Goal: Information Seeking & Learning: Learn about a topic

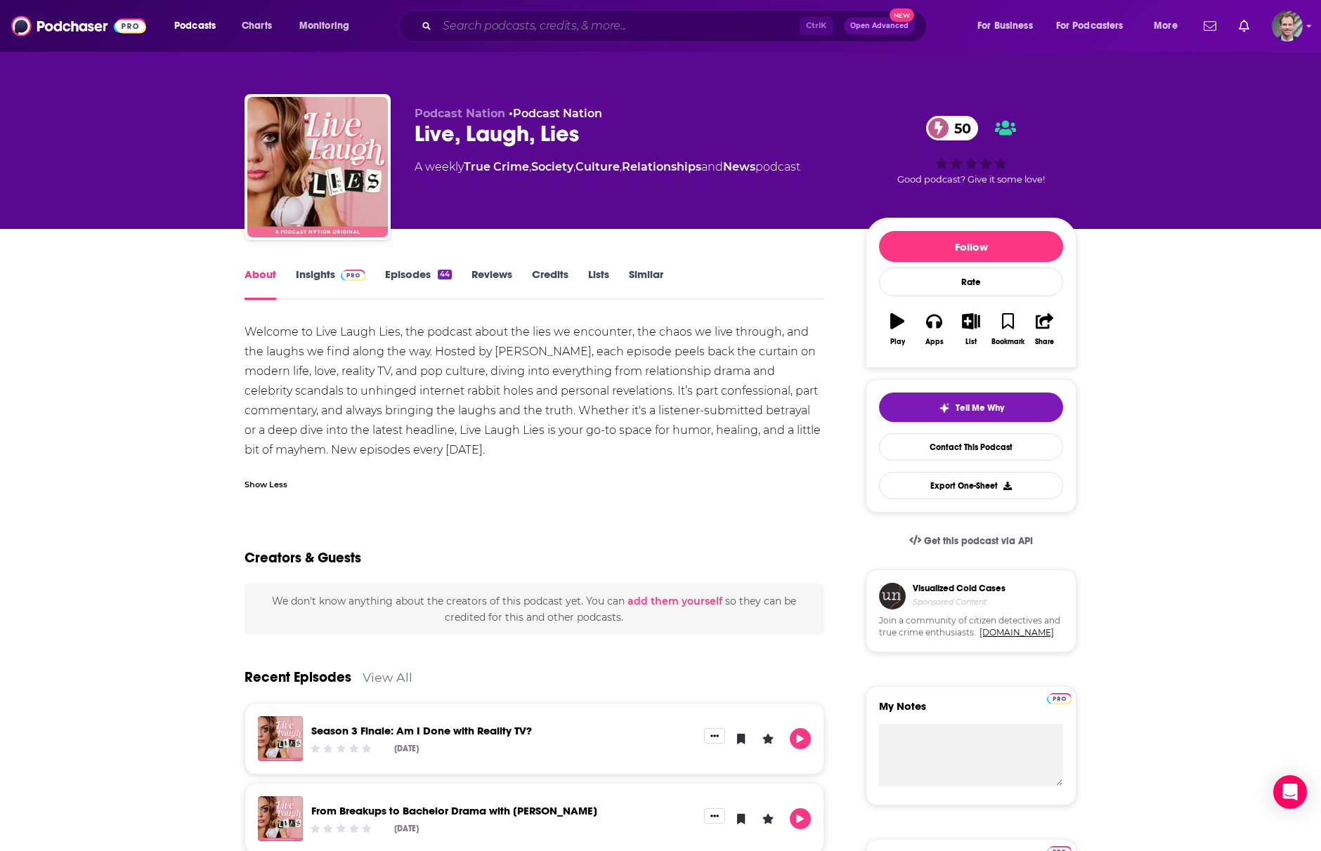
click at [455, 24] on input "Search podcasts, credits, & more..." at bounding box center [618, 26] width 362 height 22
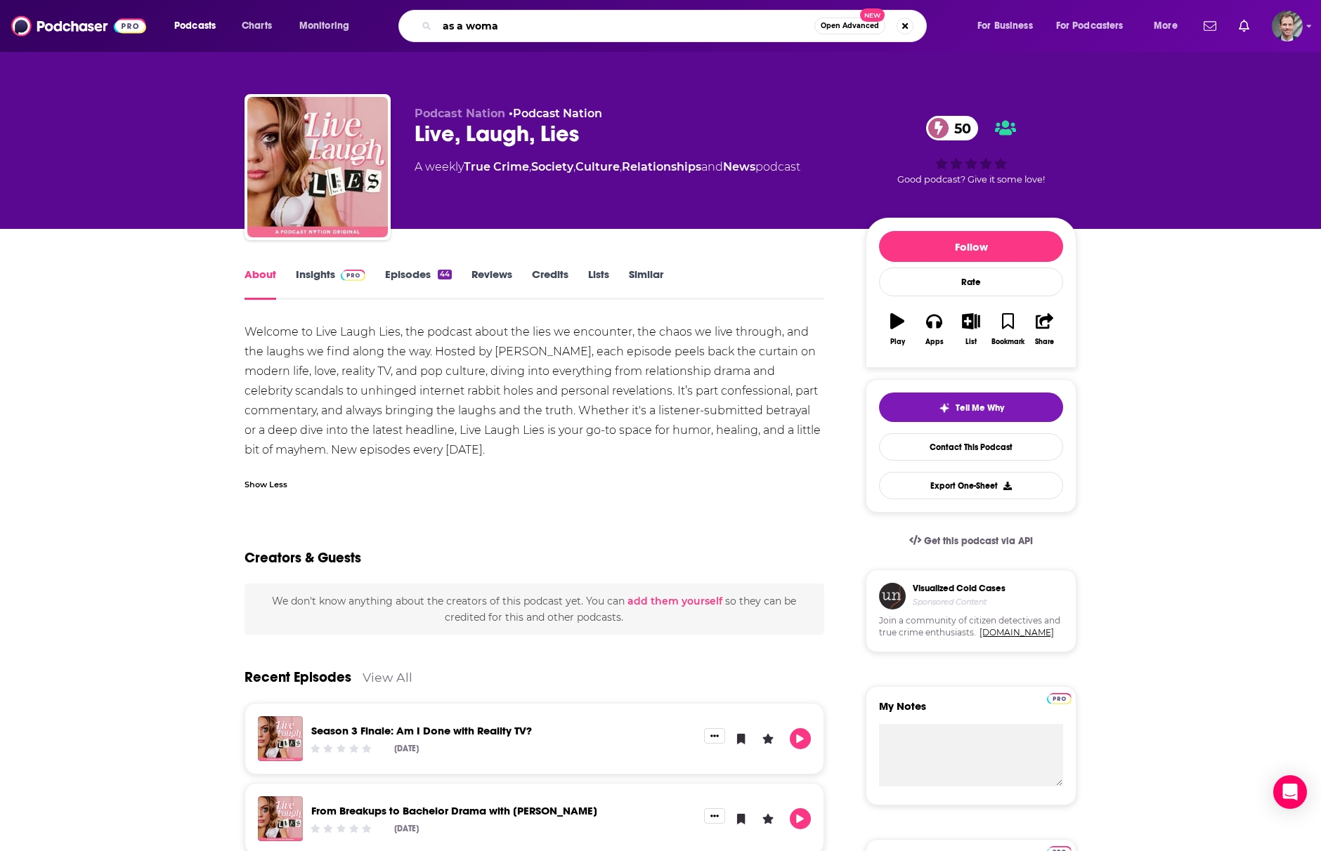
type input "as a woman"
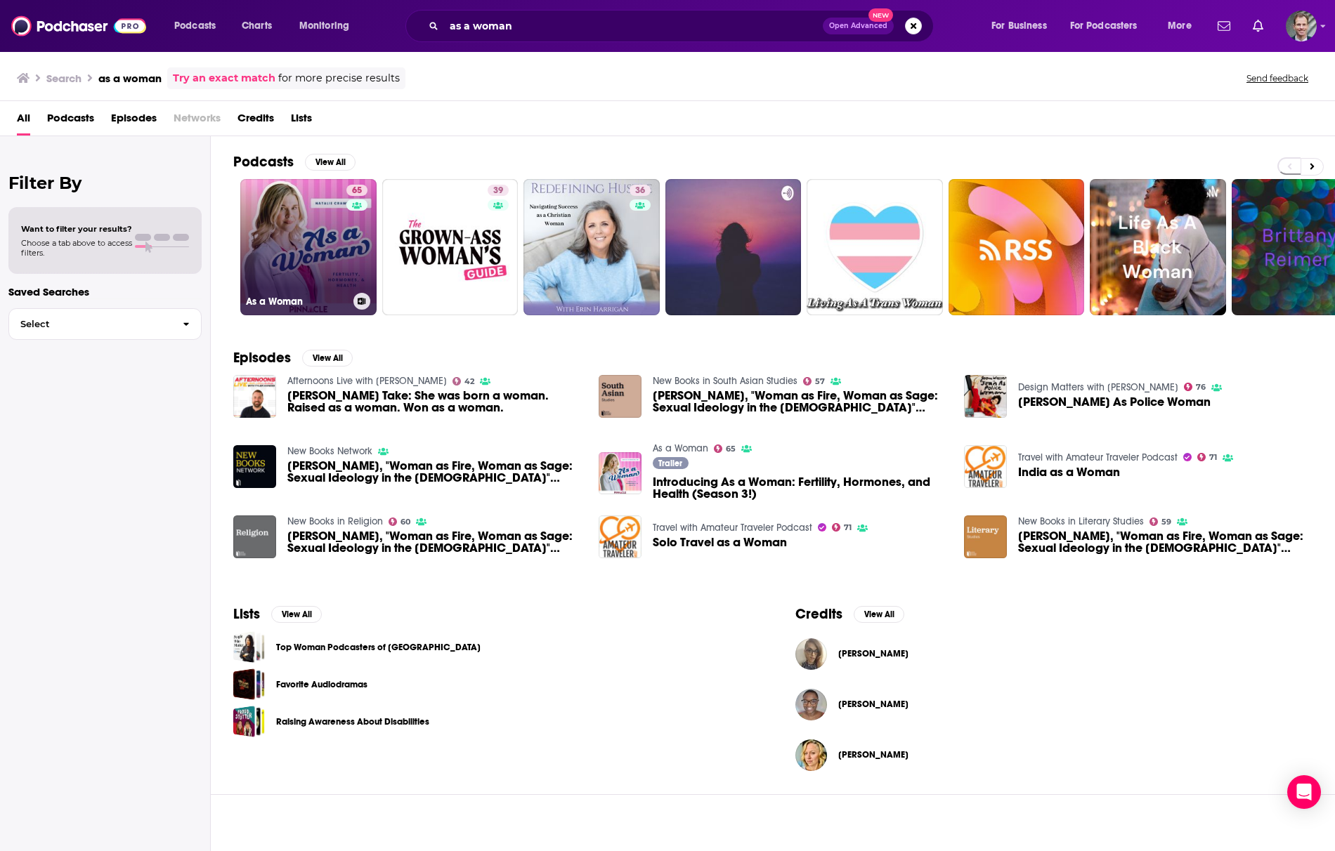
click at [296, 256] on link "65 As a Woman" at bounding box center [308, 247] width 136 height 136
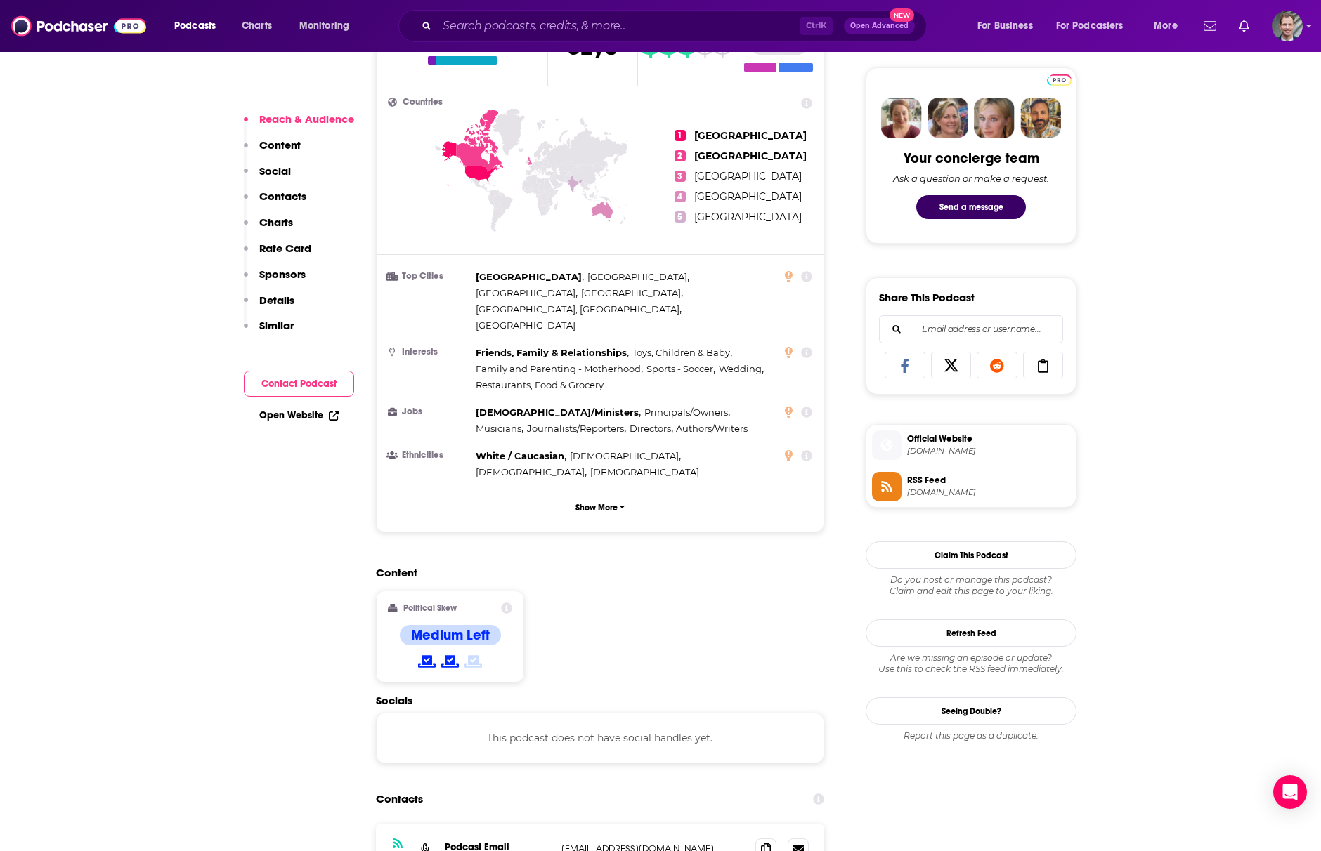
scroll to position [749, 0]
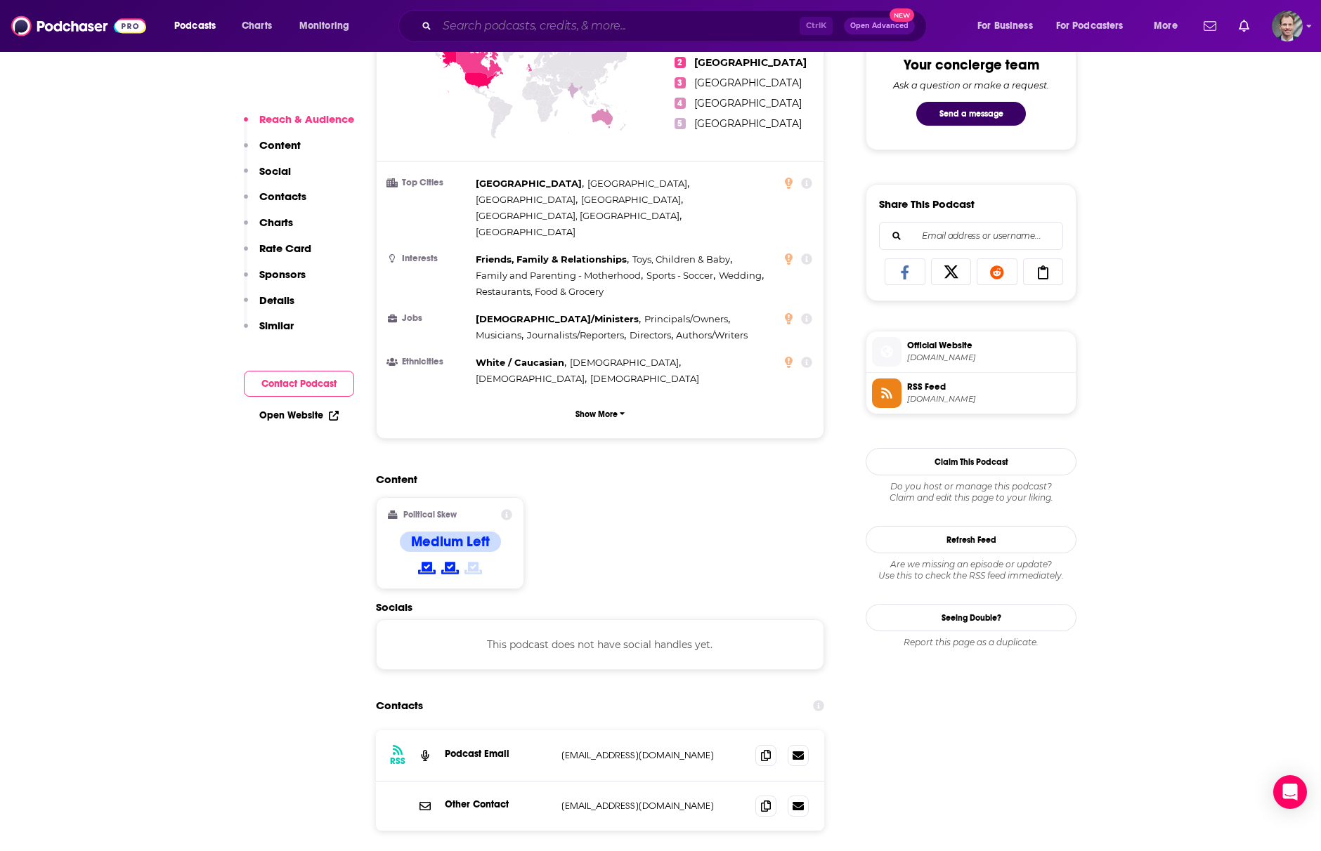
click at [565, 22] on input "Search podcasts, credits, & more..." at bounding box center [618, 26] width 362 height 22
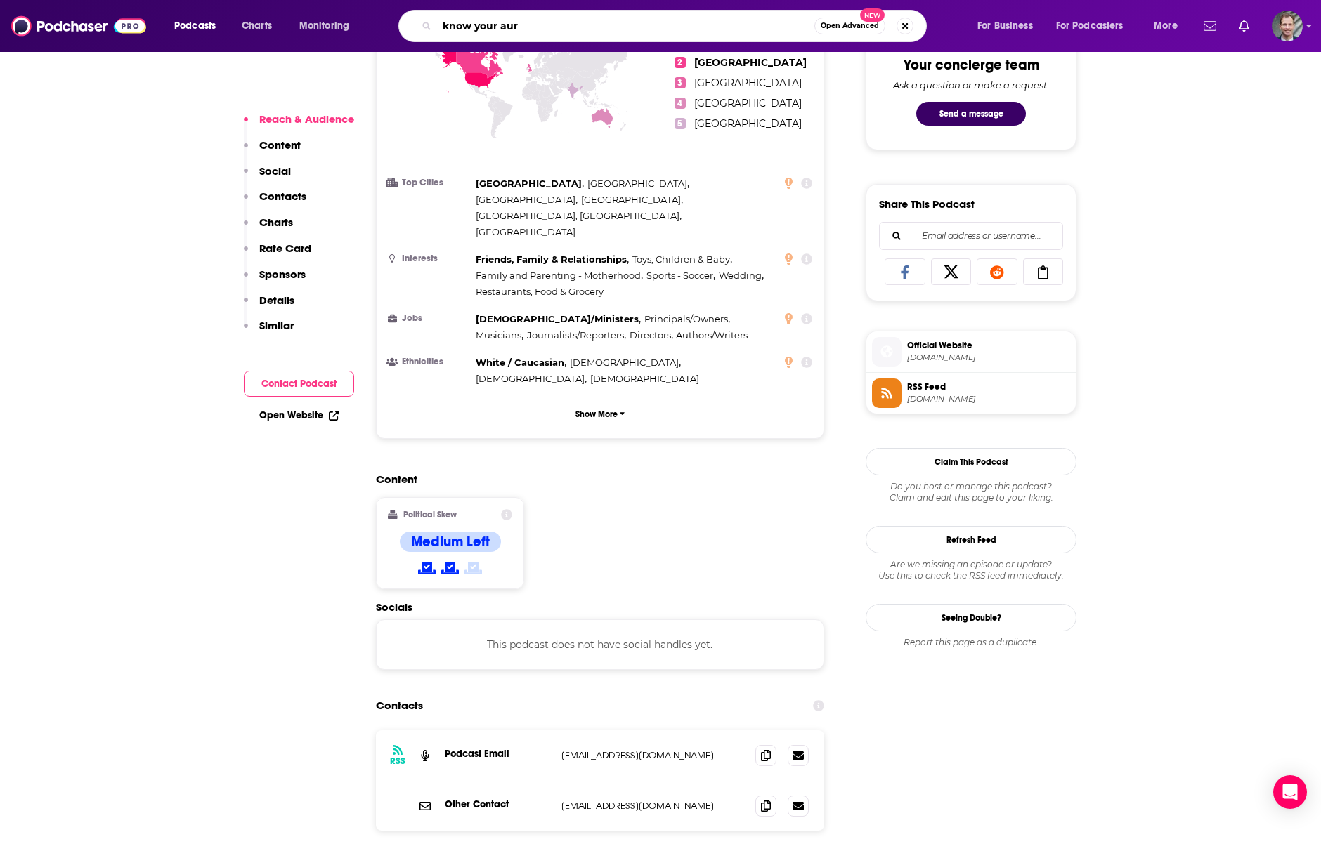
type input "know your aura"
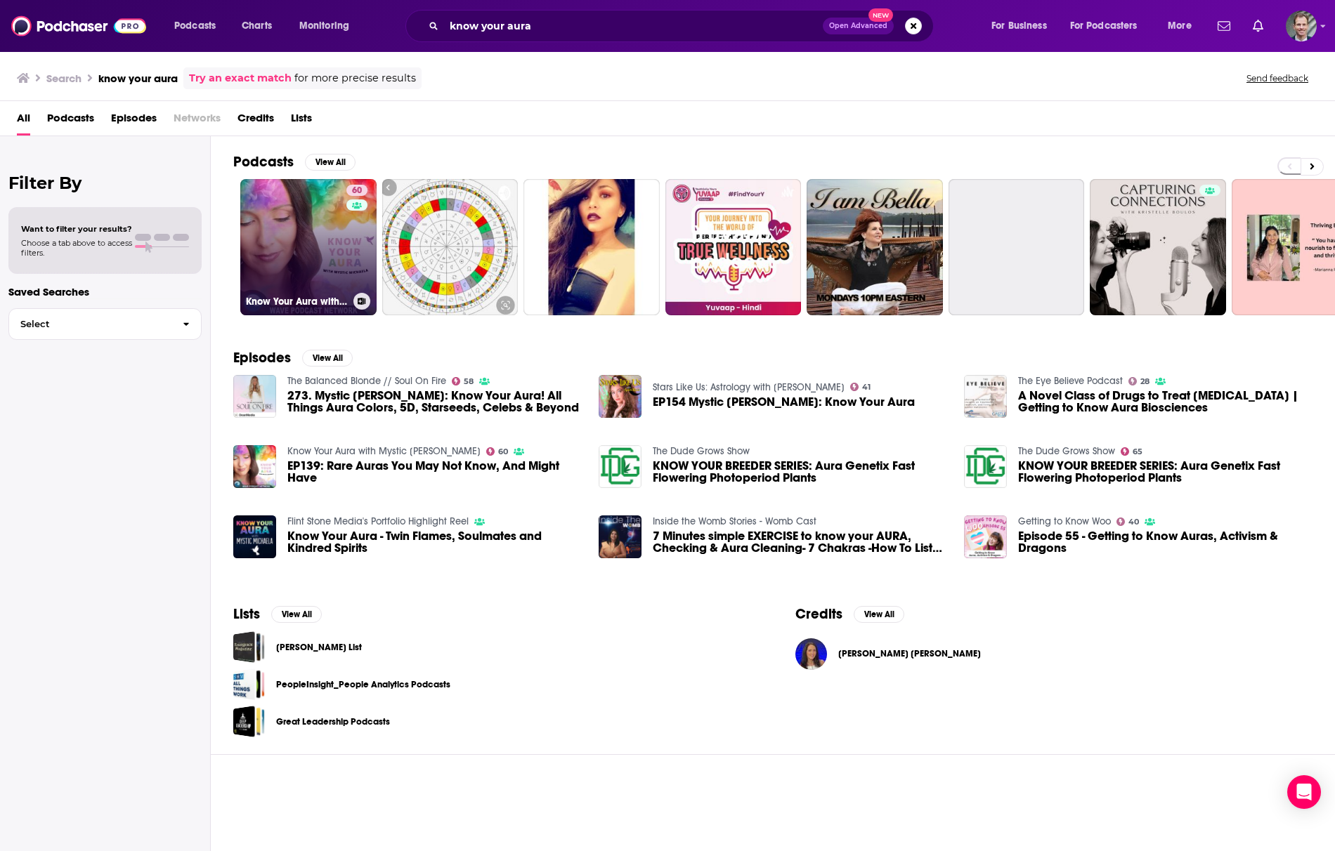
click at [316, 264] on link "60 Know Your Aura with Mystic [PERSON_NAME]" at bounding box center [308, 247] width 136 height 136
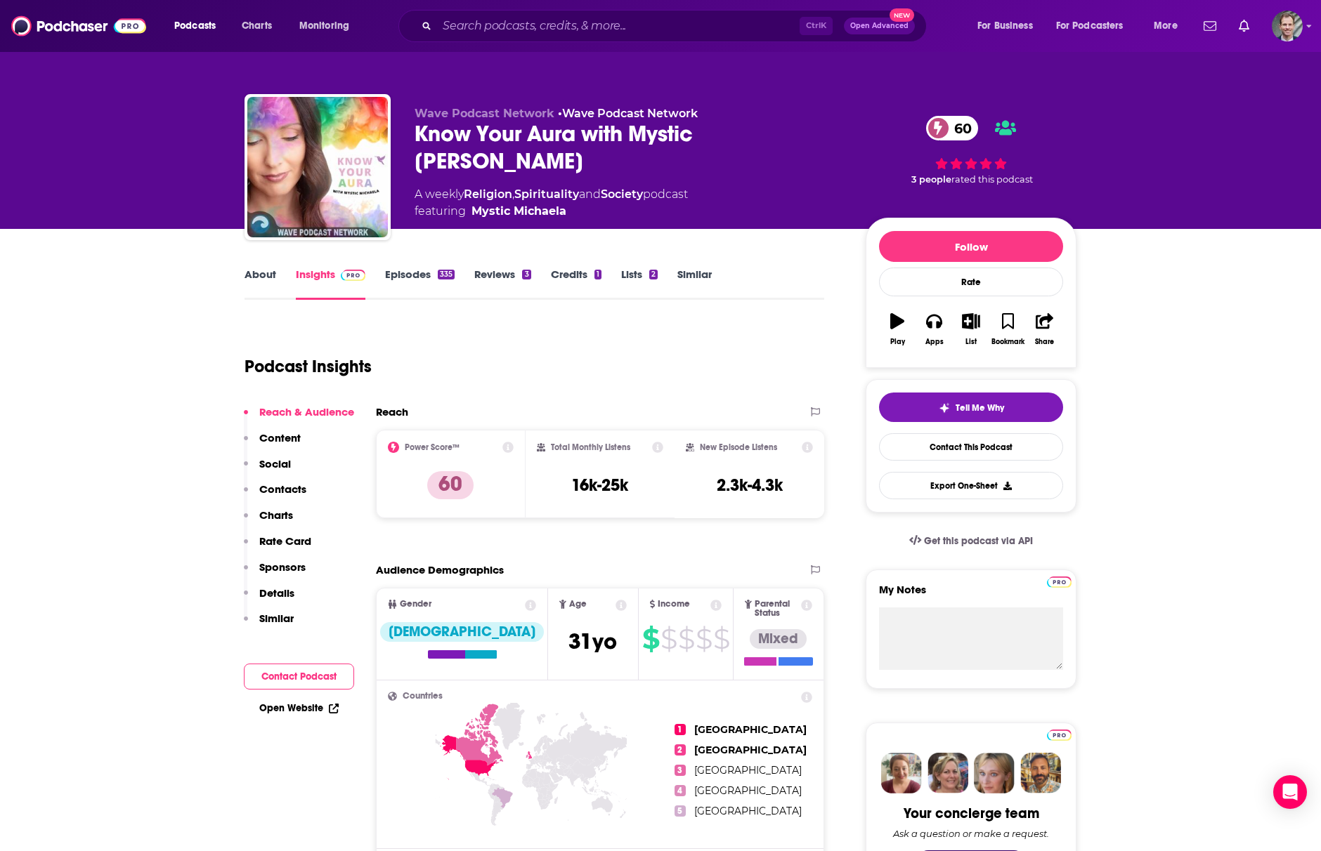
click at [41, 139] on div "Wave Podcast Network • Wave Podcast Network Know Your Aura with Mystic [PERSON_…" at bounding box center [660, 114] width 1321 height 229
click at [248, 273] on link "About" at bounding box center [260, 284] width 32 height 32
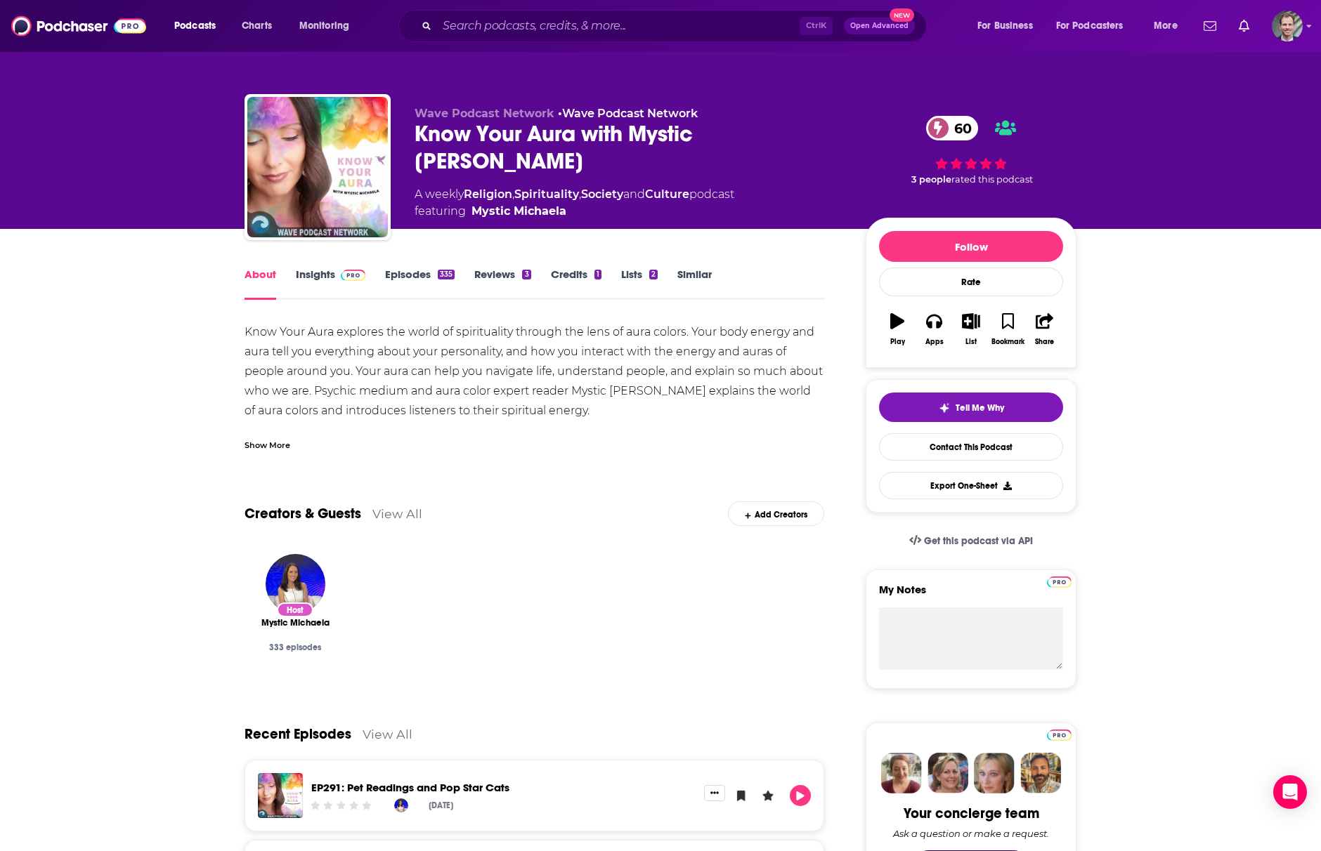
click at [264, 445] on div "Show More" at bounding box center [267, 444] width 46 height 13
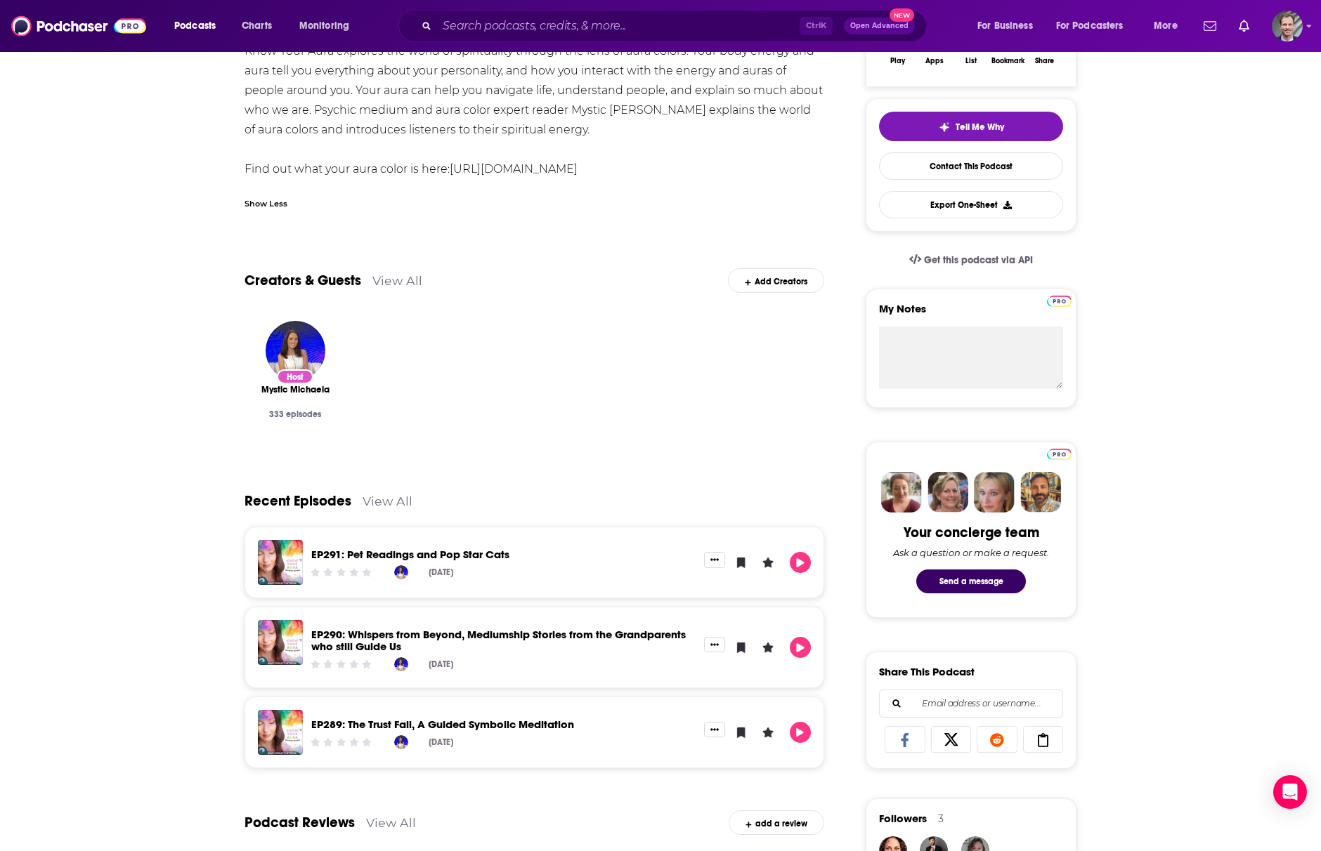
scroll to position [468, 0]
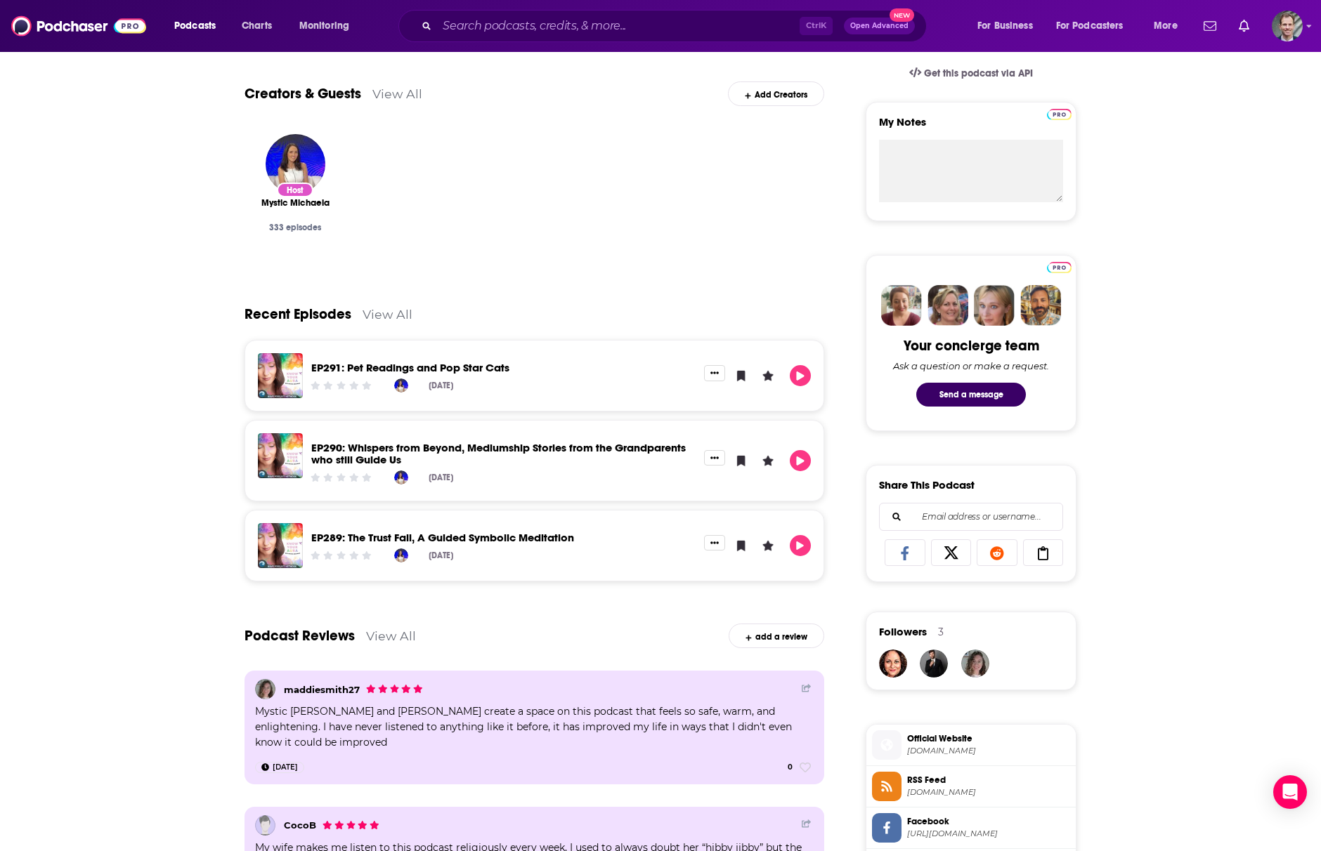
click at [110, 653] on div "About Insights Episodes 335 Reviews 3 Credits 1 Lists 2 Similar Know Your Aura …" at bounding box center [660, 733] width 1321 height 1944
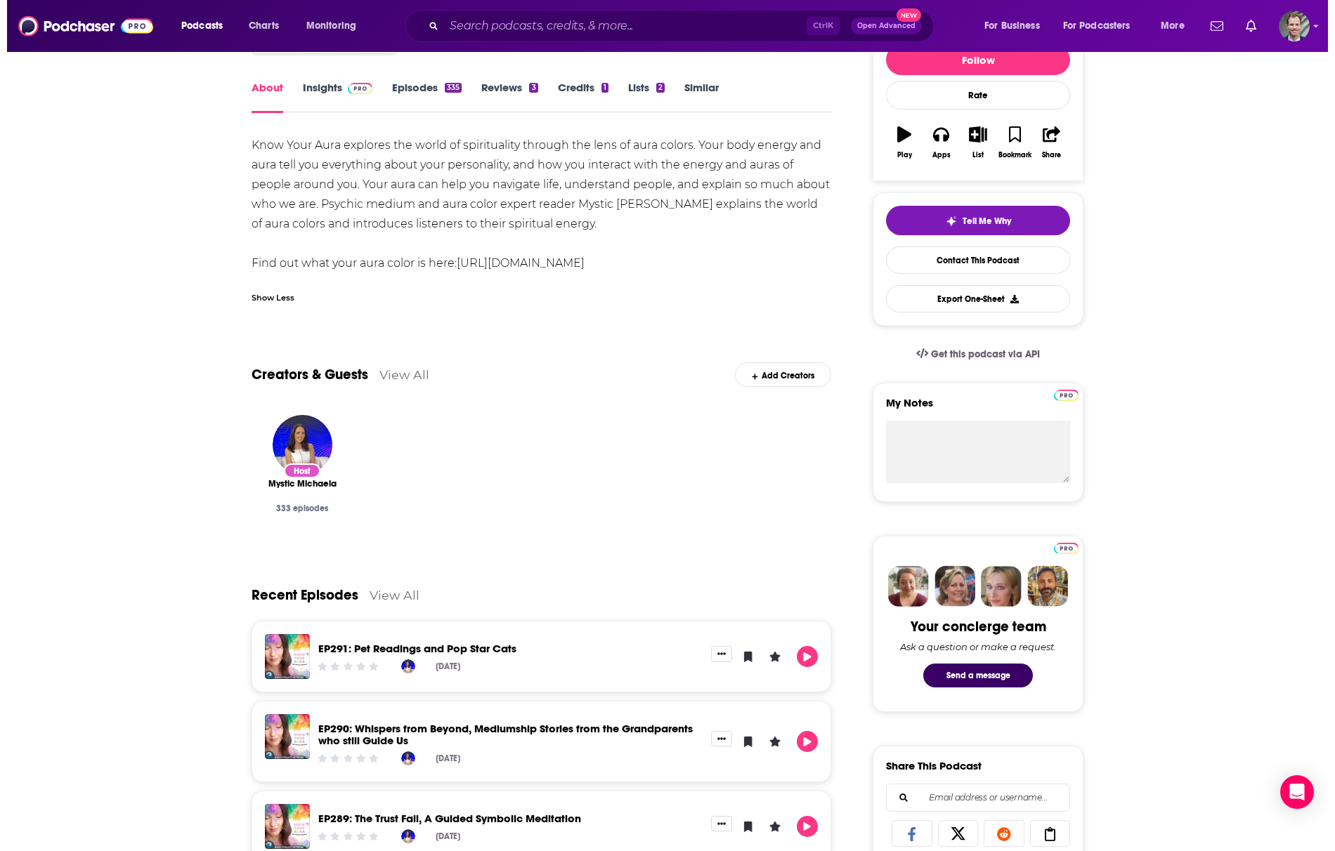
scroll to position [0, 0]
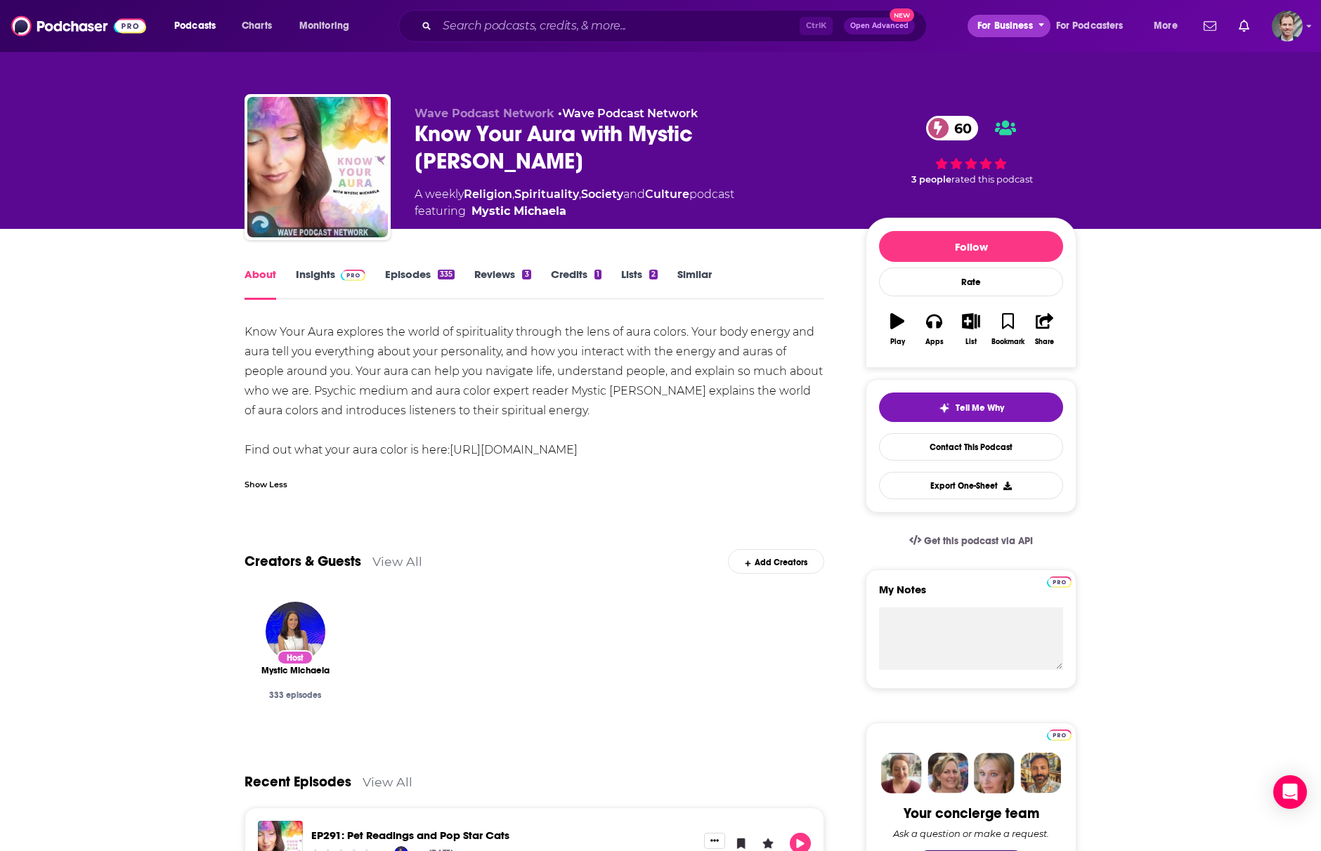
click at [989, 23] on span "For Business" at bounding box center [1004, 26] width 55 height 20
click at [203, 20] on span "Podcasts" at bounding box center [194, 26] width 41 height 20
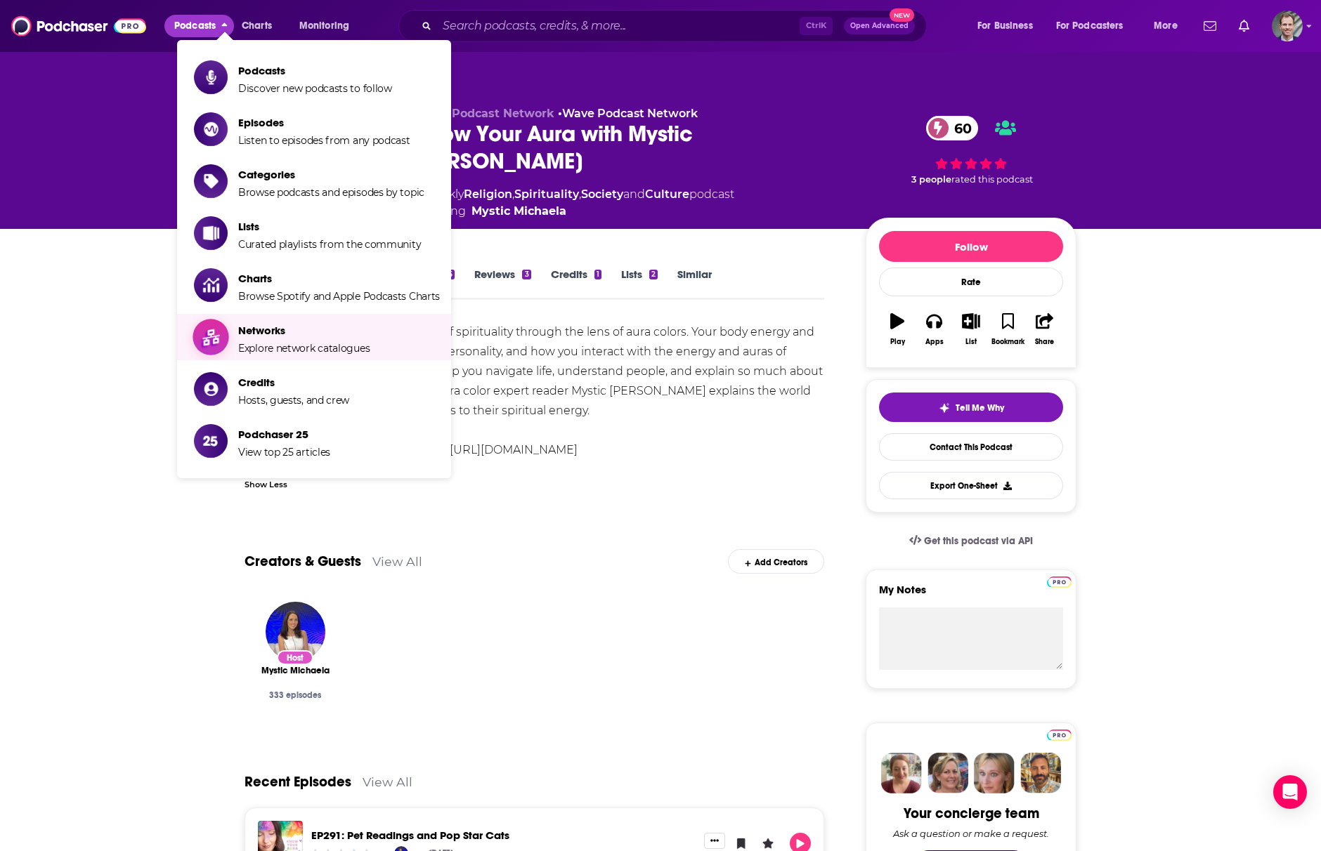
click at [251, 347] on span "Explore network catalogues" at bounding box center [303, 348] width 131 height 13
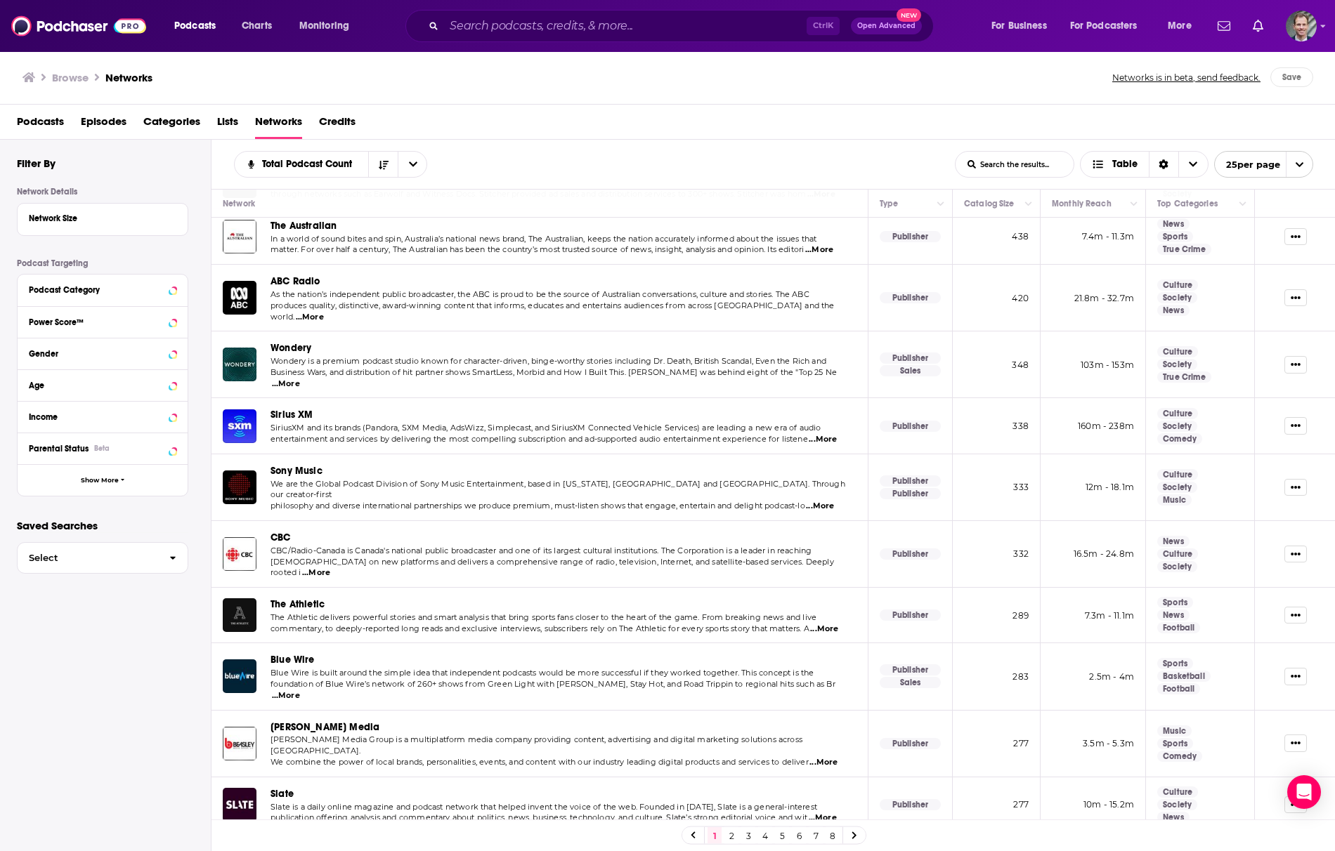
scroll to position [794, 0]
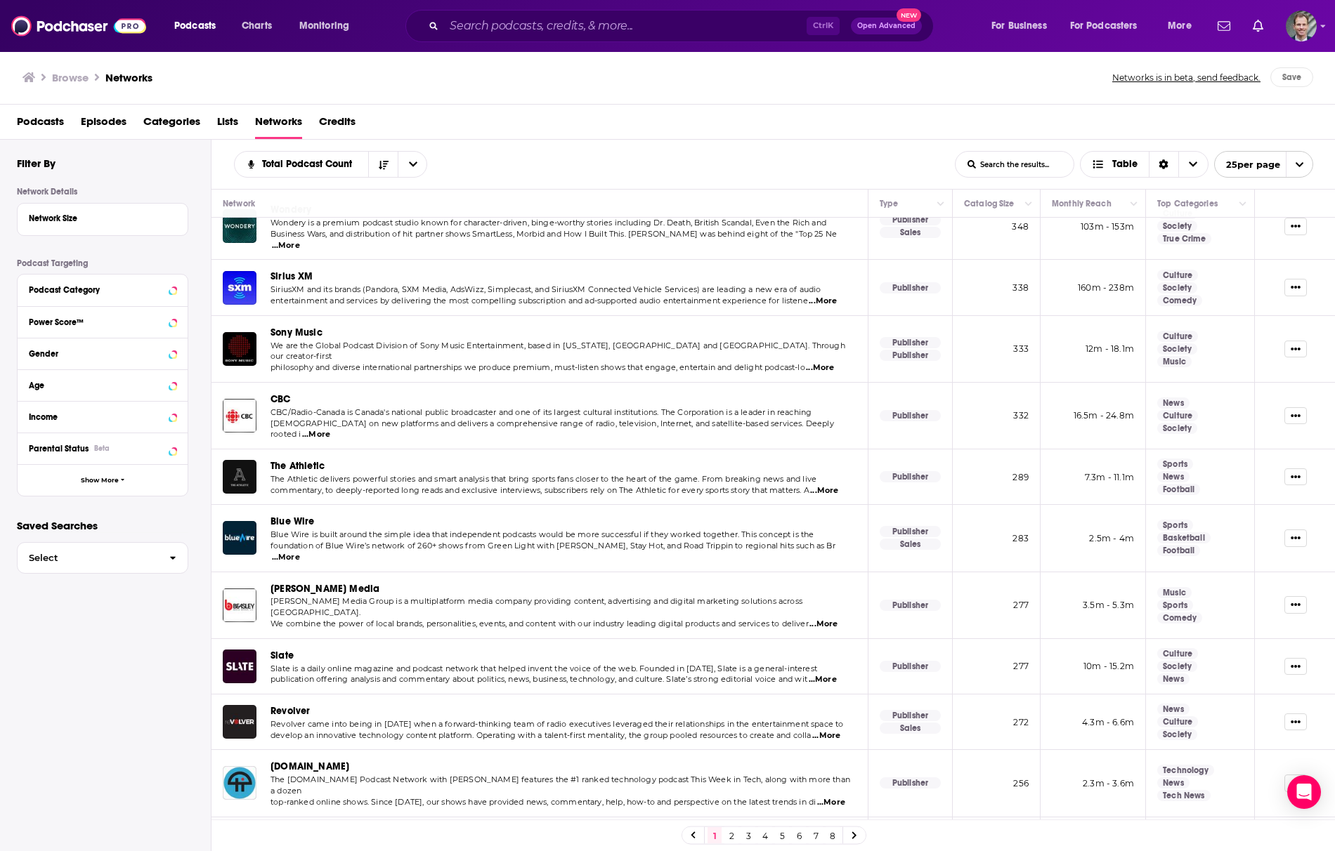
click at [729, 835] on link "2" at bounding box center [731, 836] width 14 height 17
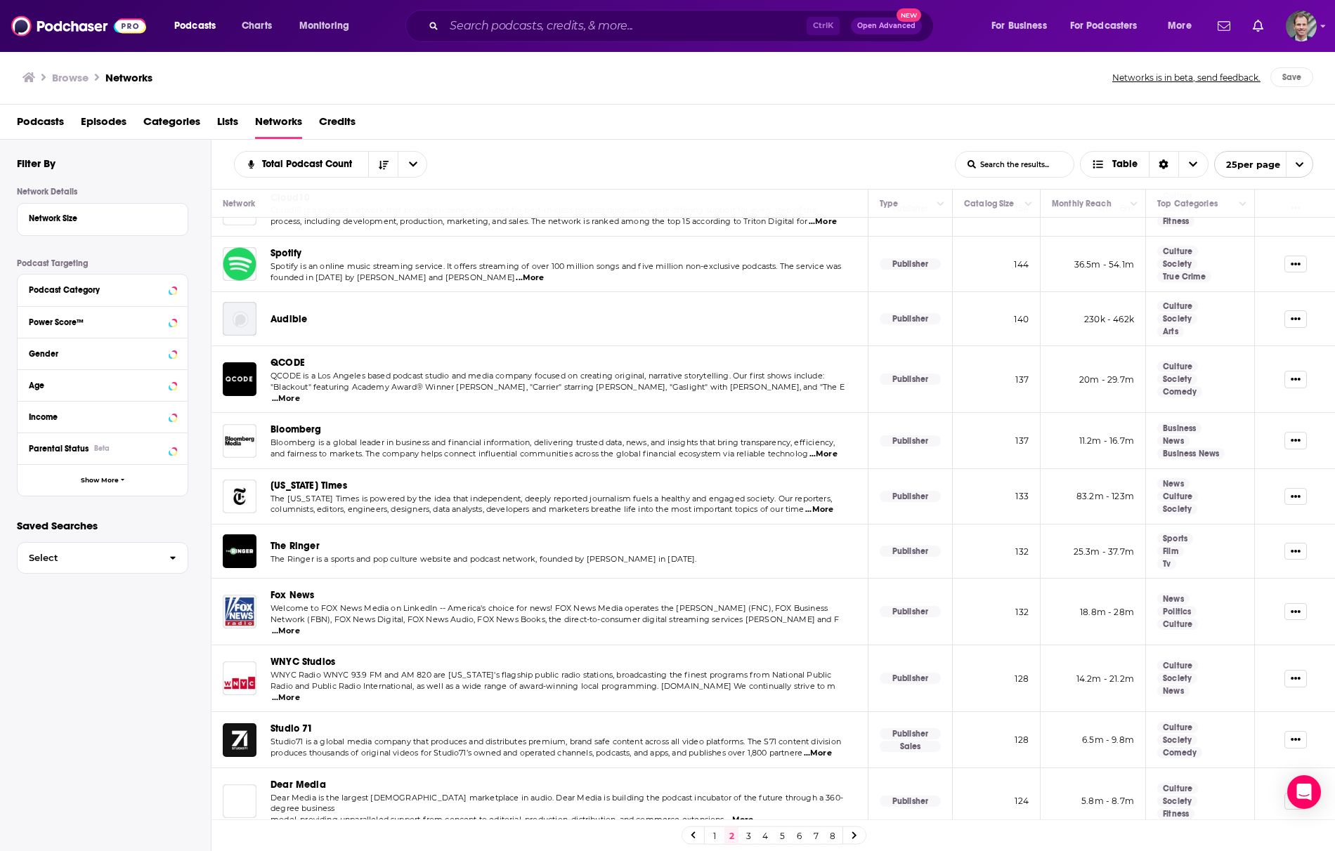
scroll to position [790, 0]
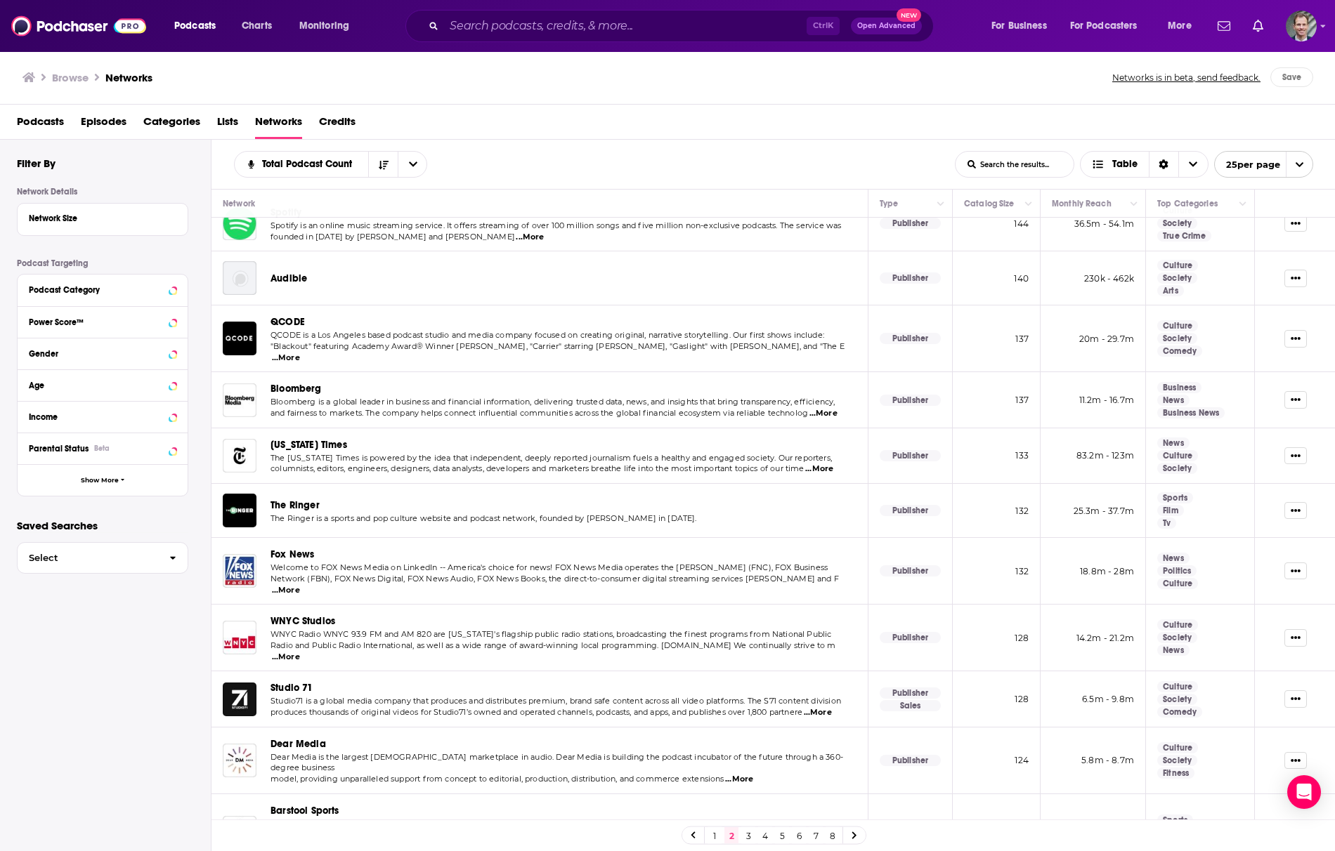
click at [749, 839] on link "3" at bounding box center [748, 836] width 14 height 17
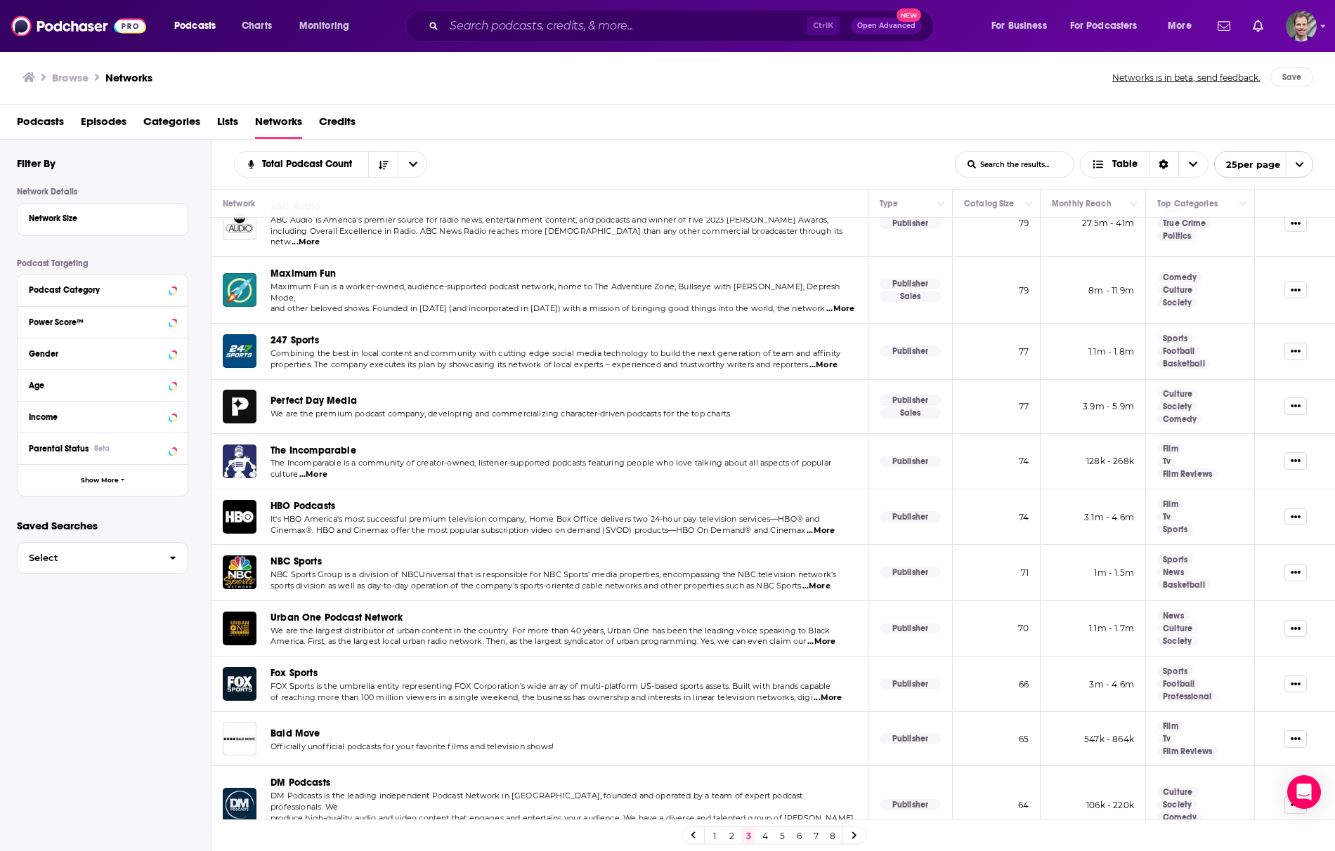
scroll to position [785, 0]
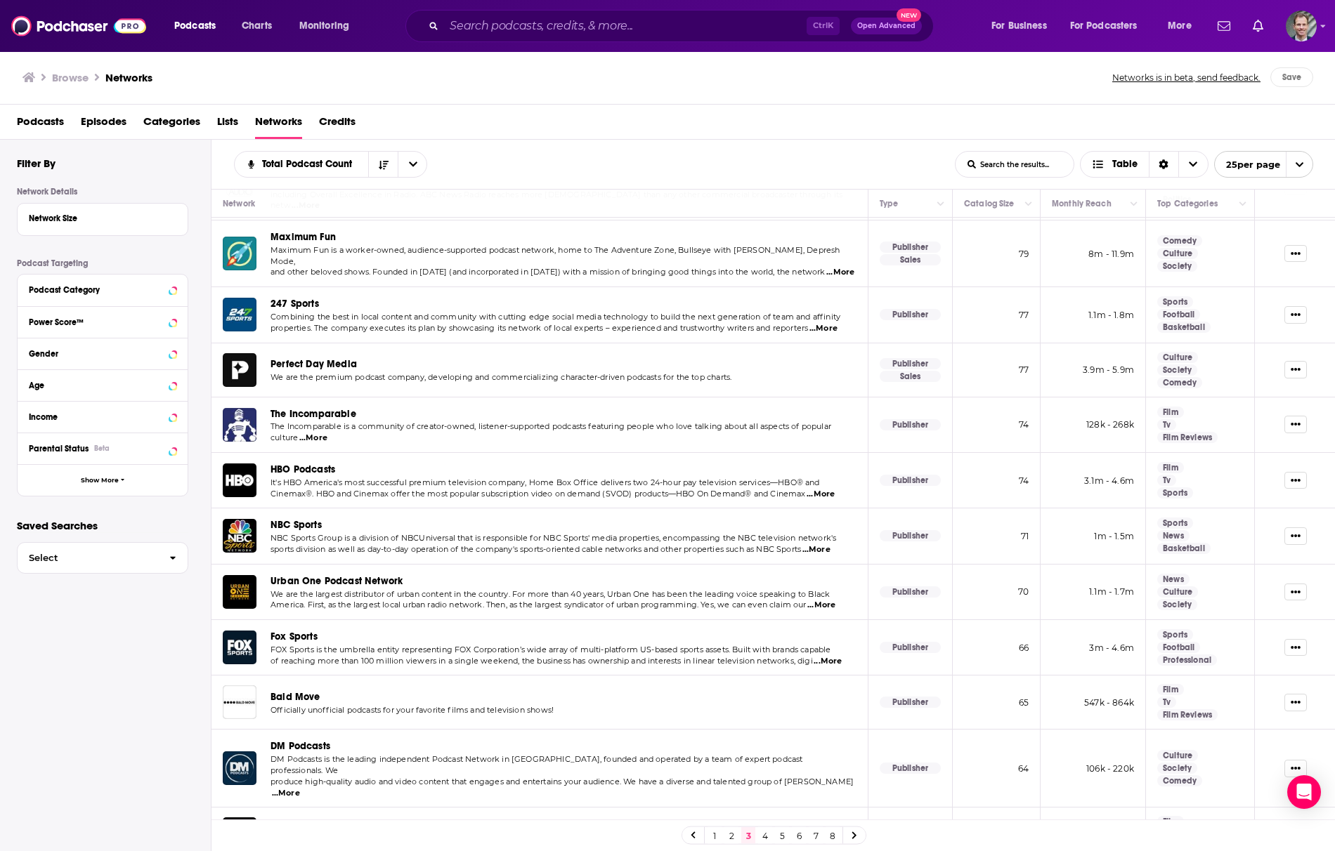
click at [767, 836] on link "4" at bounding box center [765, 836] width 14 height 17
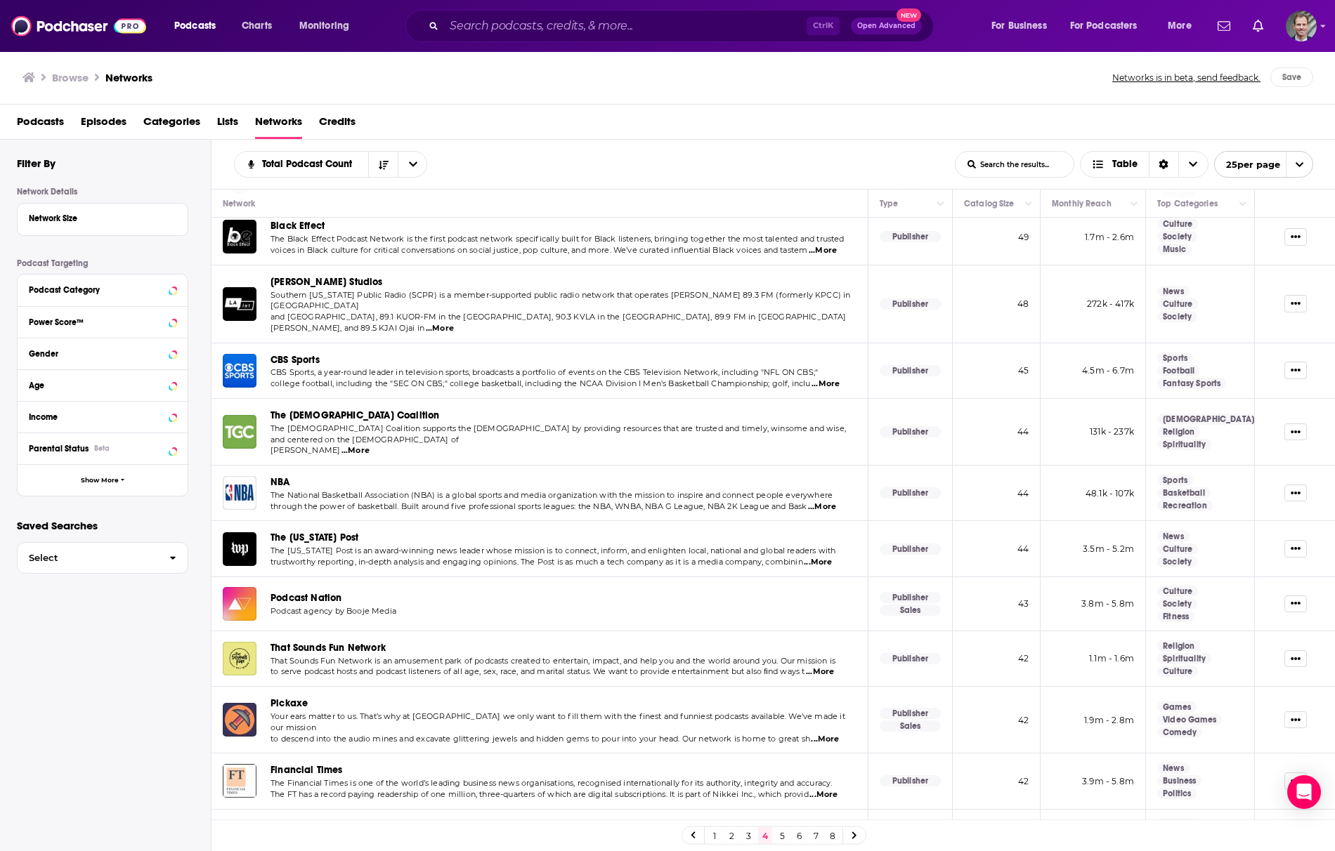
scroll to position [785, 0]
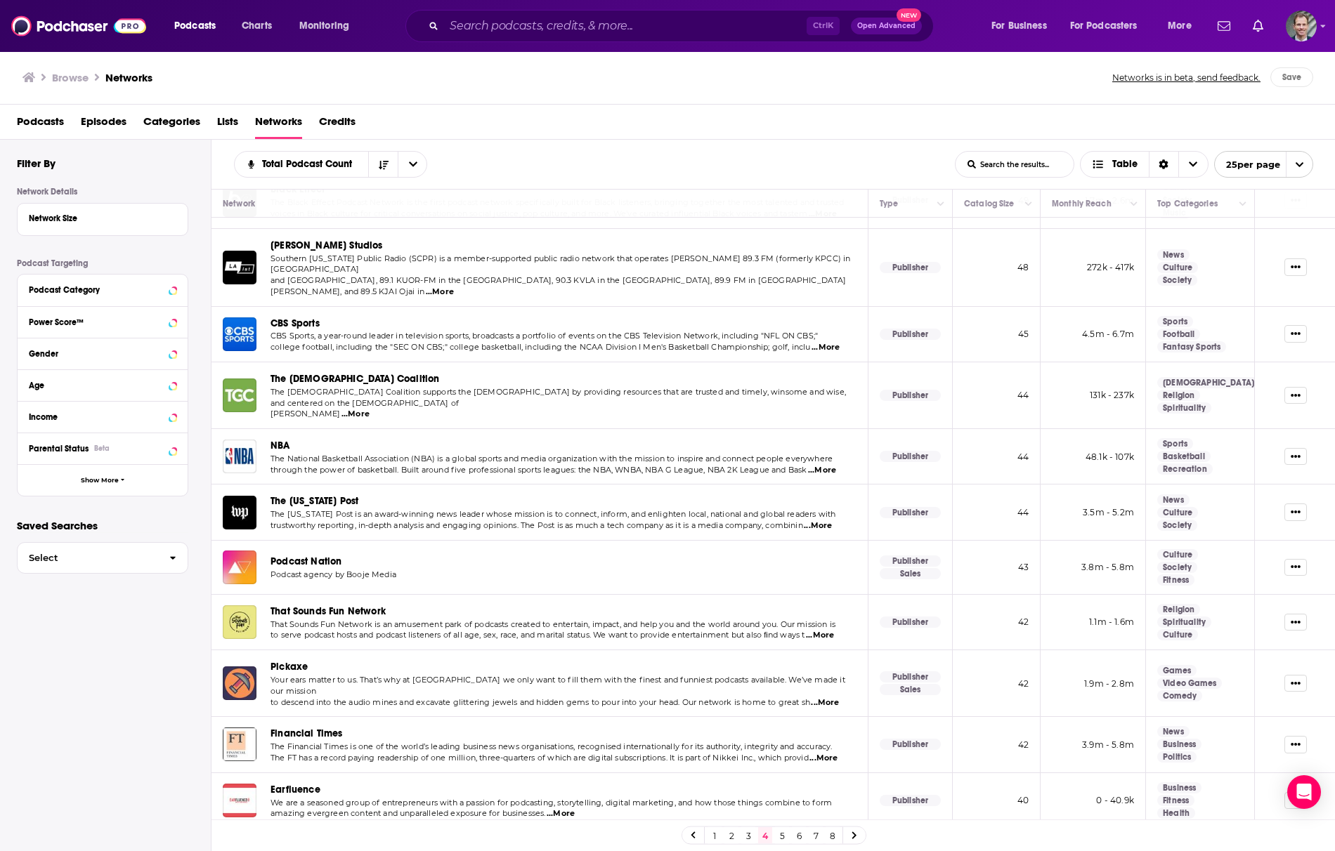
click at [781, 835] on link "5" at bounding box center [782, 836] width 14 height 17
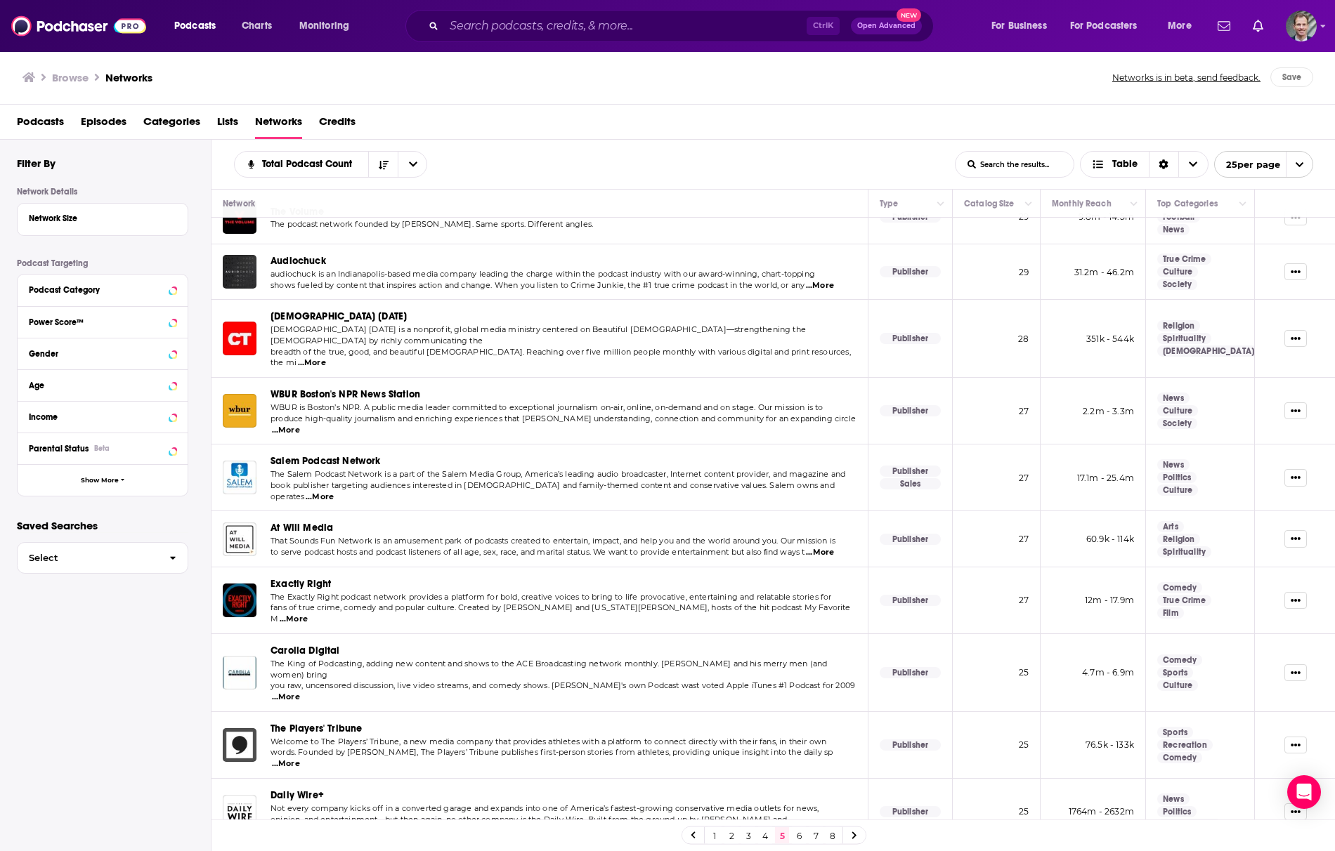
scroll to position [790, 0]
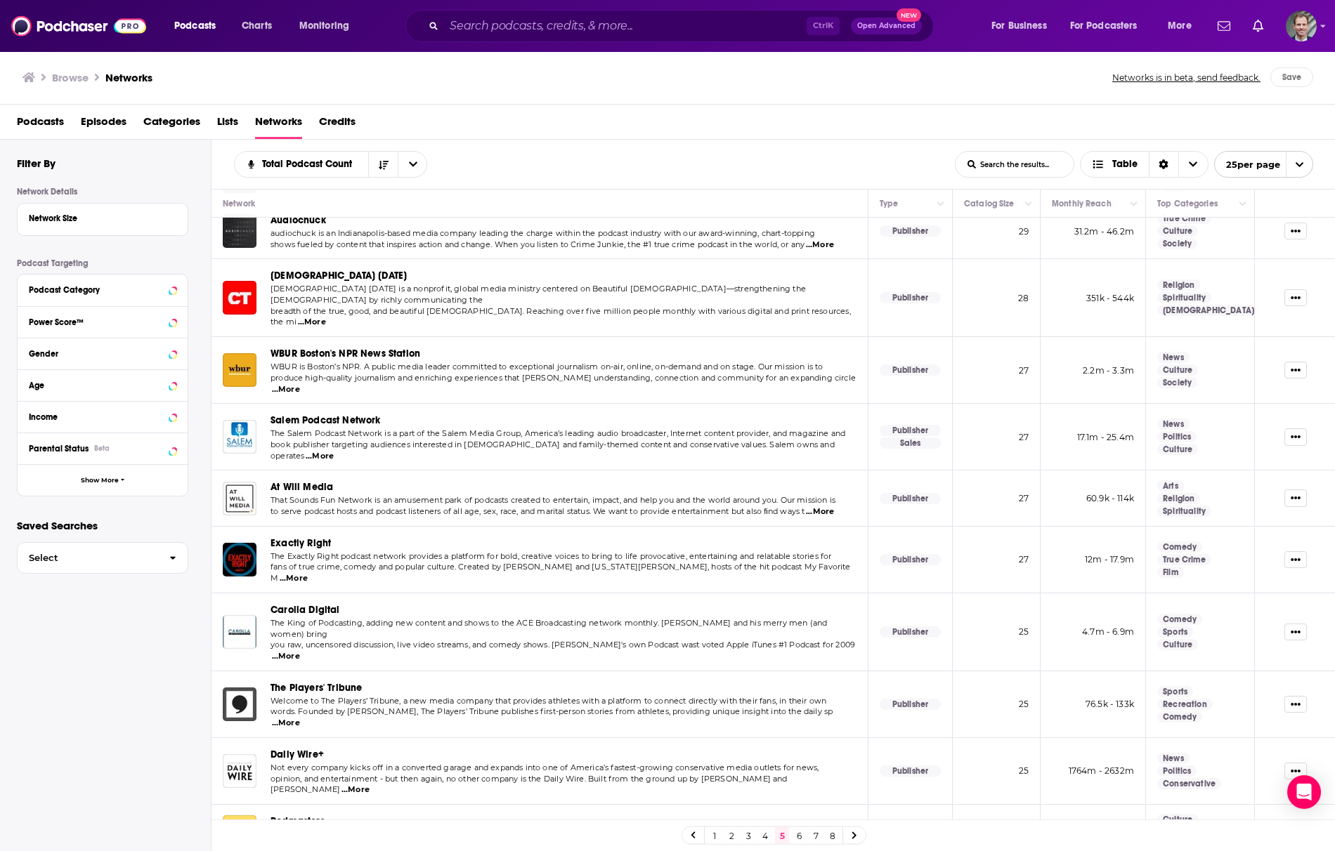
click at [1296, 164] on icon "open menu" at bounding box center [1299, 164] width 8 height 5
click at [1243, 239] on button "100 per page" at bounding box center [1264, 236] width 98 height 22
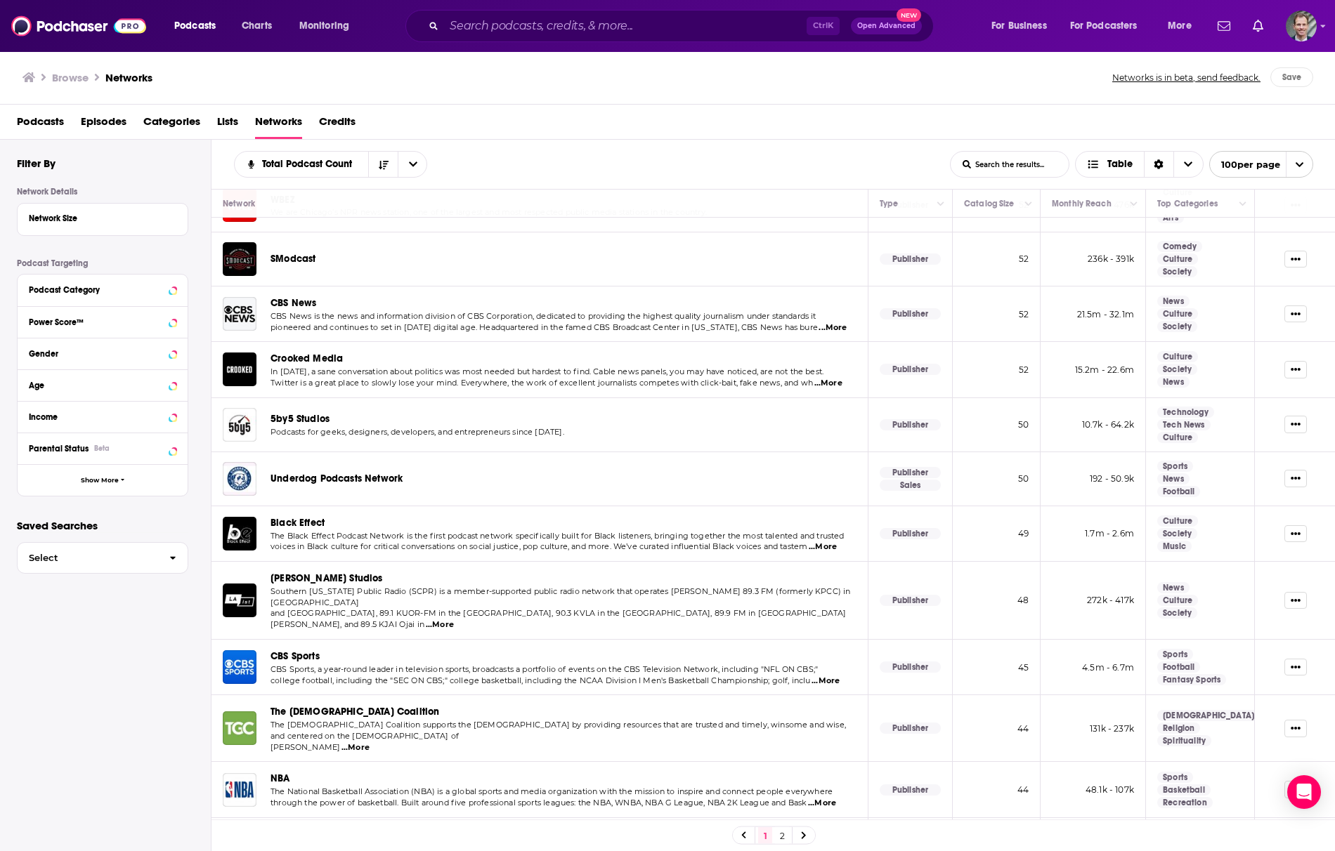
scroll to position [4969, 0]
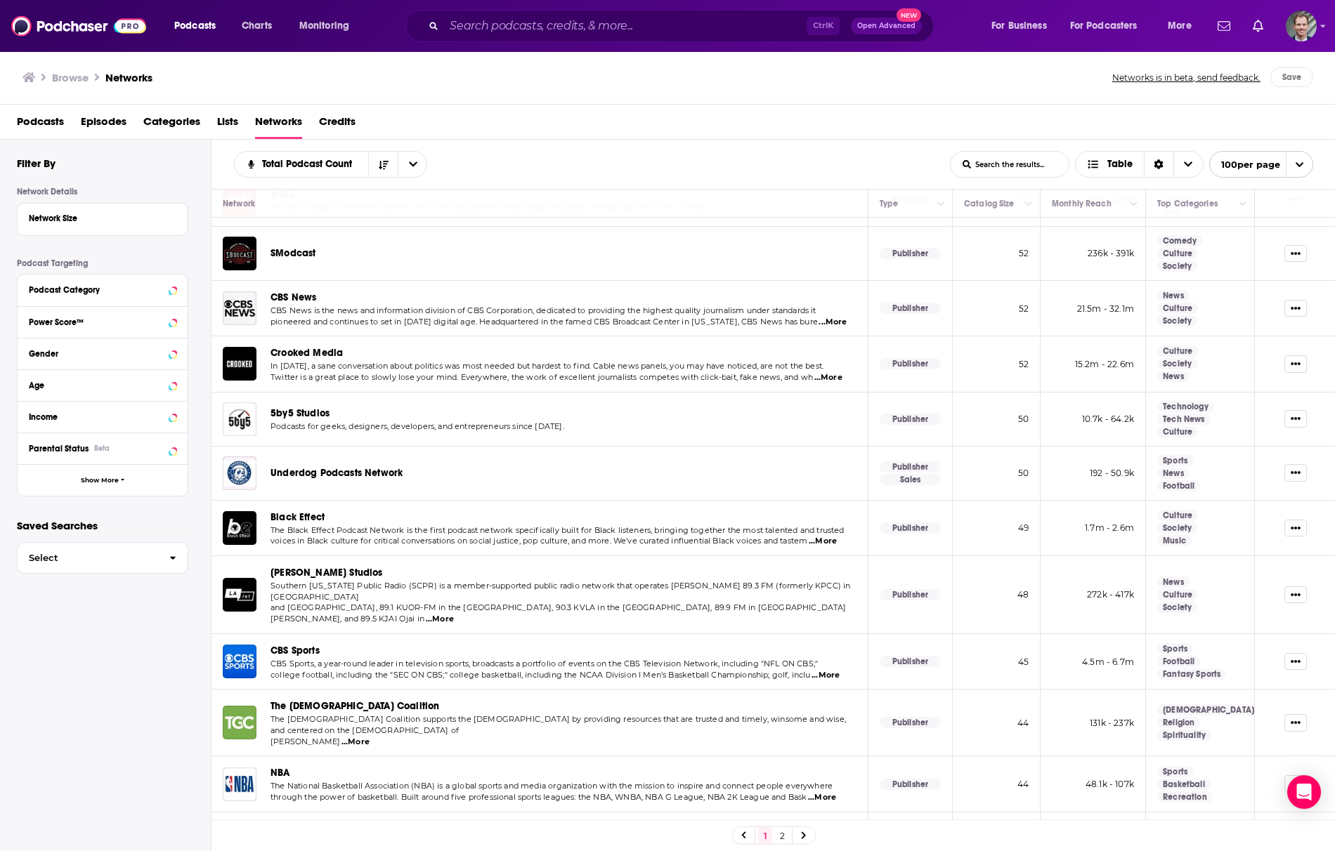
click at [778, 835] on link "2" at bounding box center [782, 836] width 14 height 17
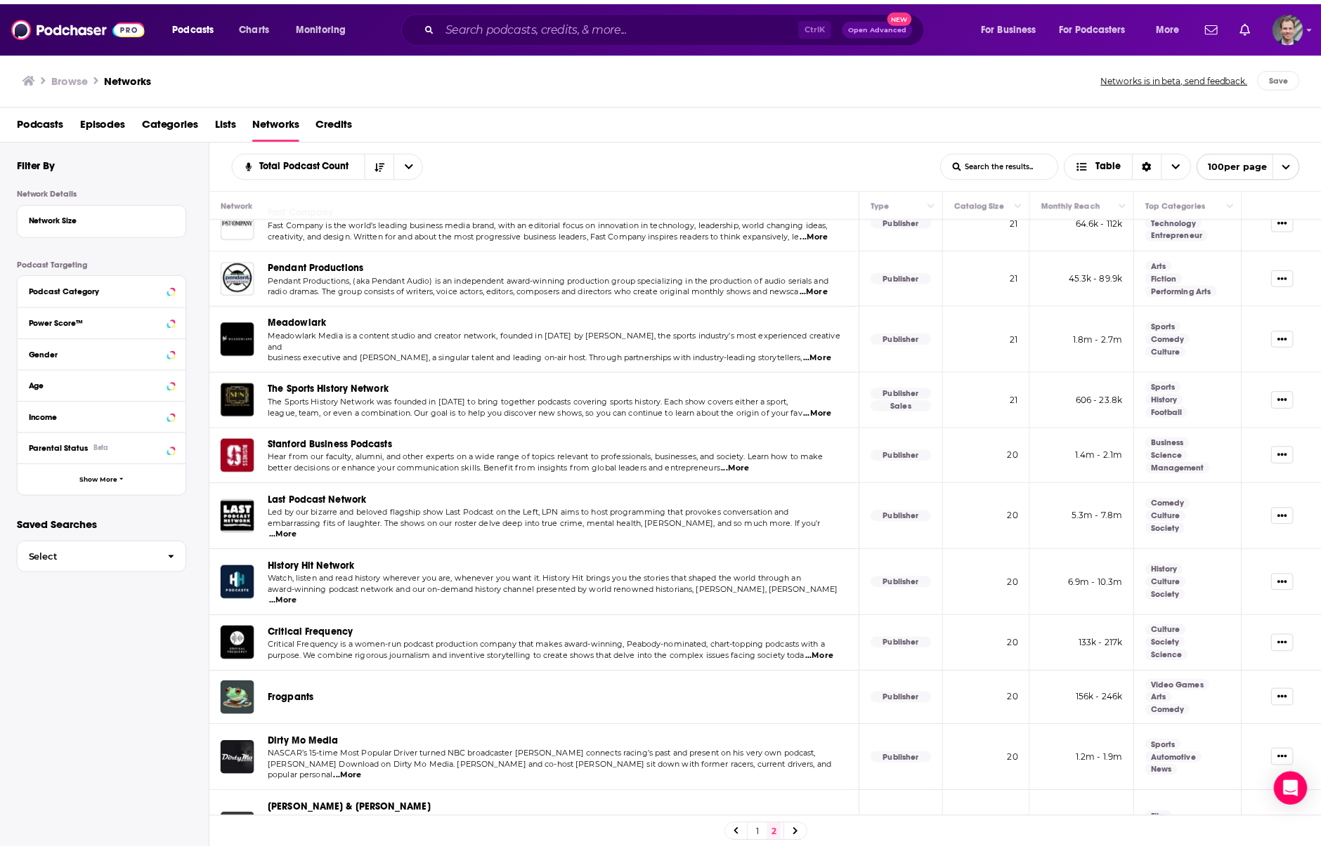
scroll to position [1873, 0]
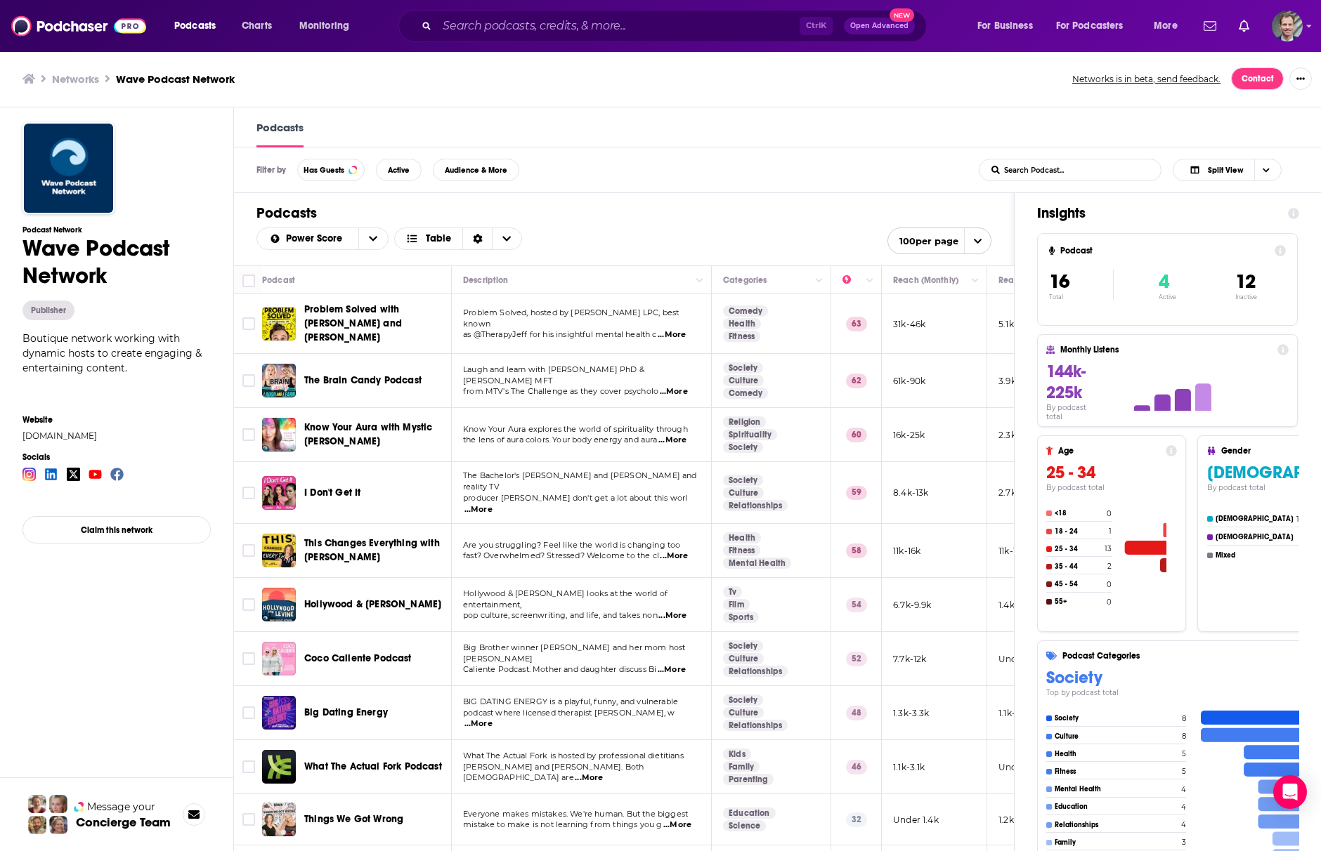
click at [678, 435] on span "...More" at bounding box center [672, 440] width 28 height 11
click at [544, 374] on p "Laugh and learn with [PERSON_NAME] PhD & [PERSON_NAME] MFT" at bounding box center [581, 376] width 236 height 22
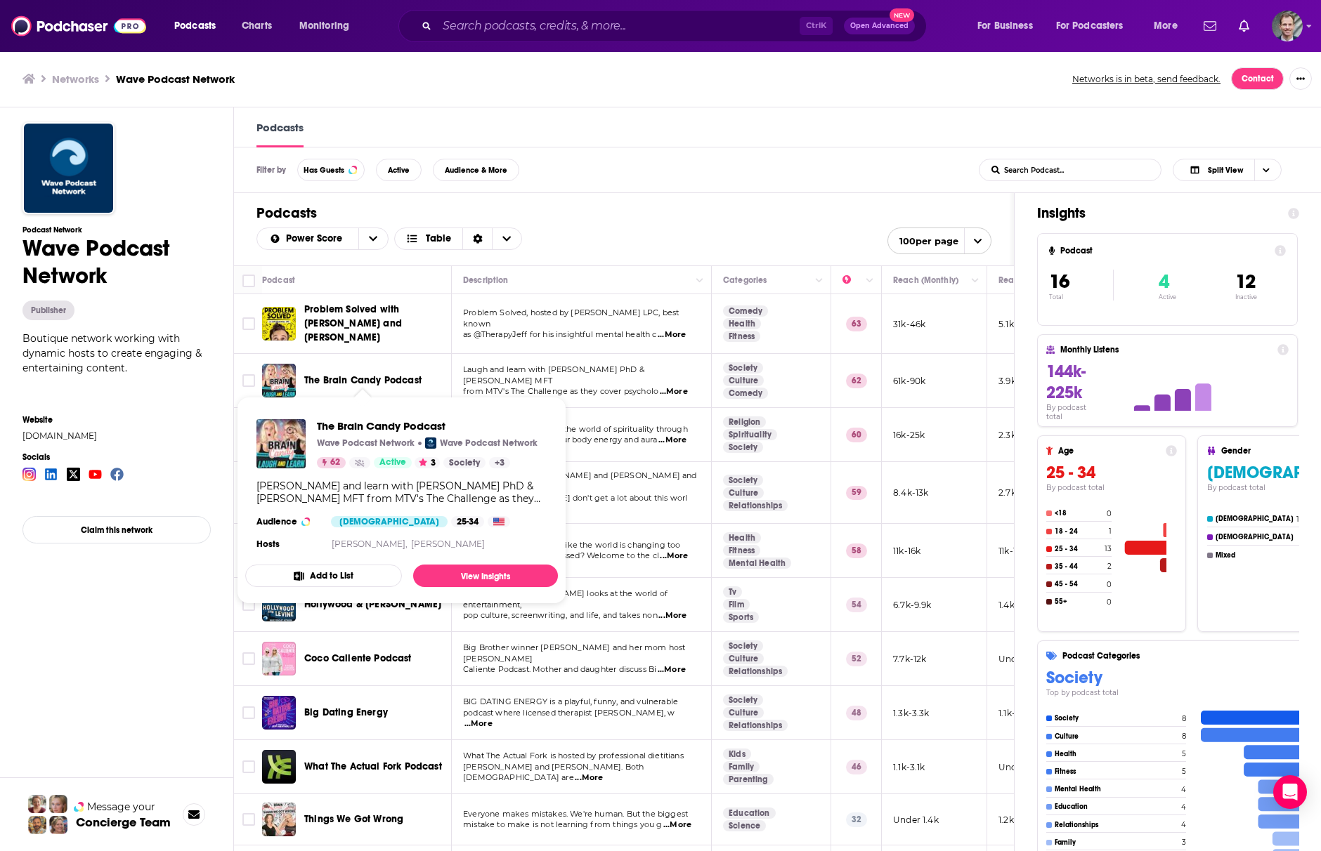
click at [349, 375] on span "The Brain Candy Podcast" at bounding box center [362, 380] width 117 height 12
